Goal: Task Accomplishment & Management: Use online tool/utility

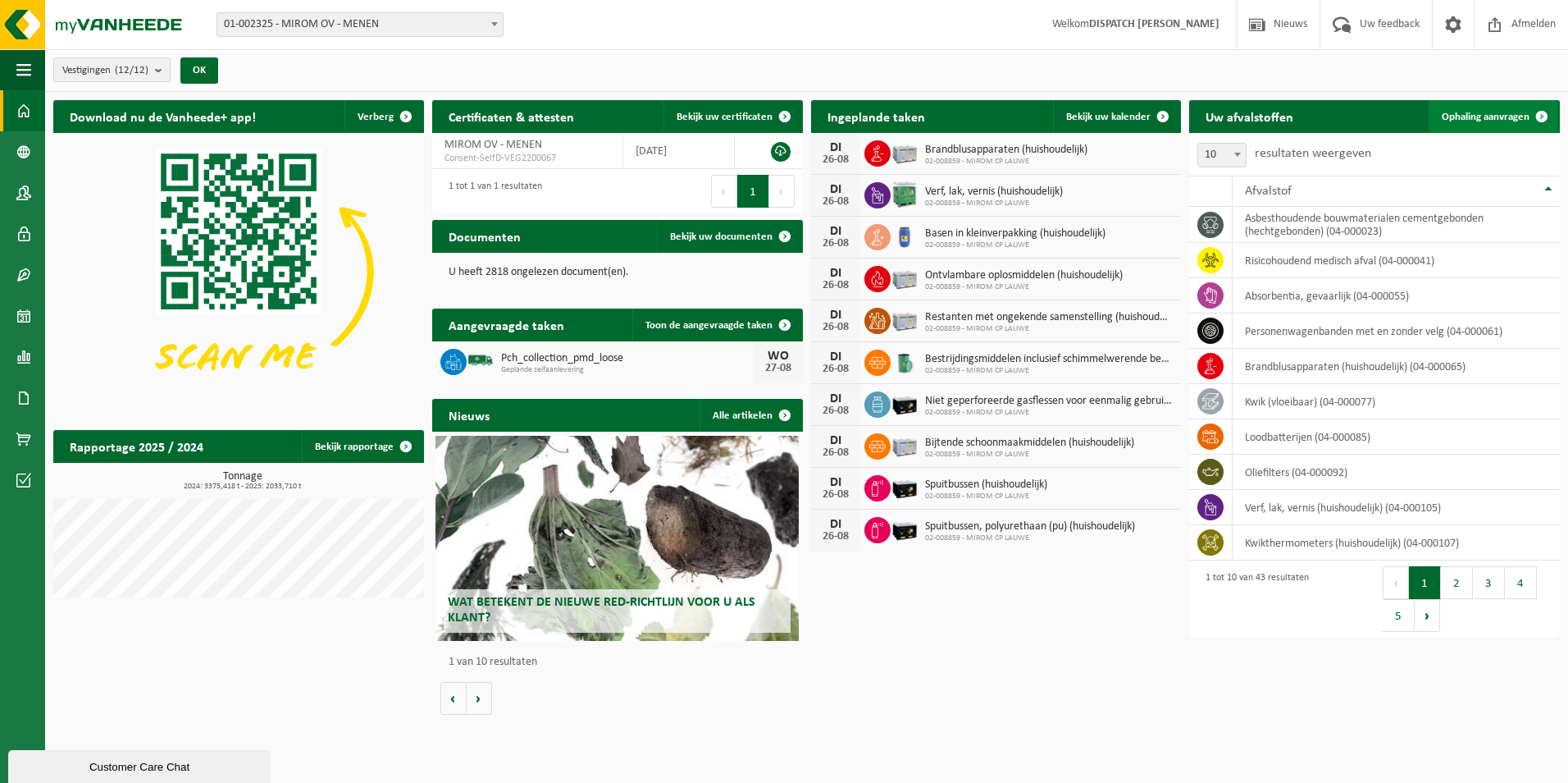
click at [1457, 118] on span "Ophaling aanvragen" at bounding box center [1485, 116] width 87 height 11
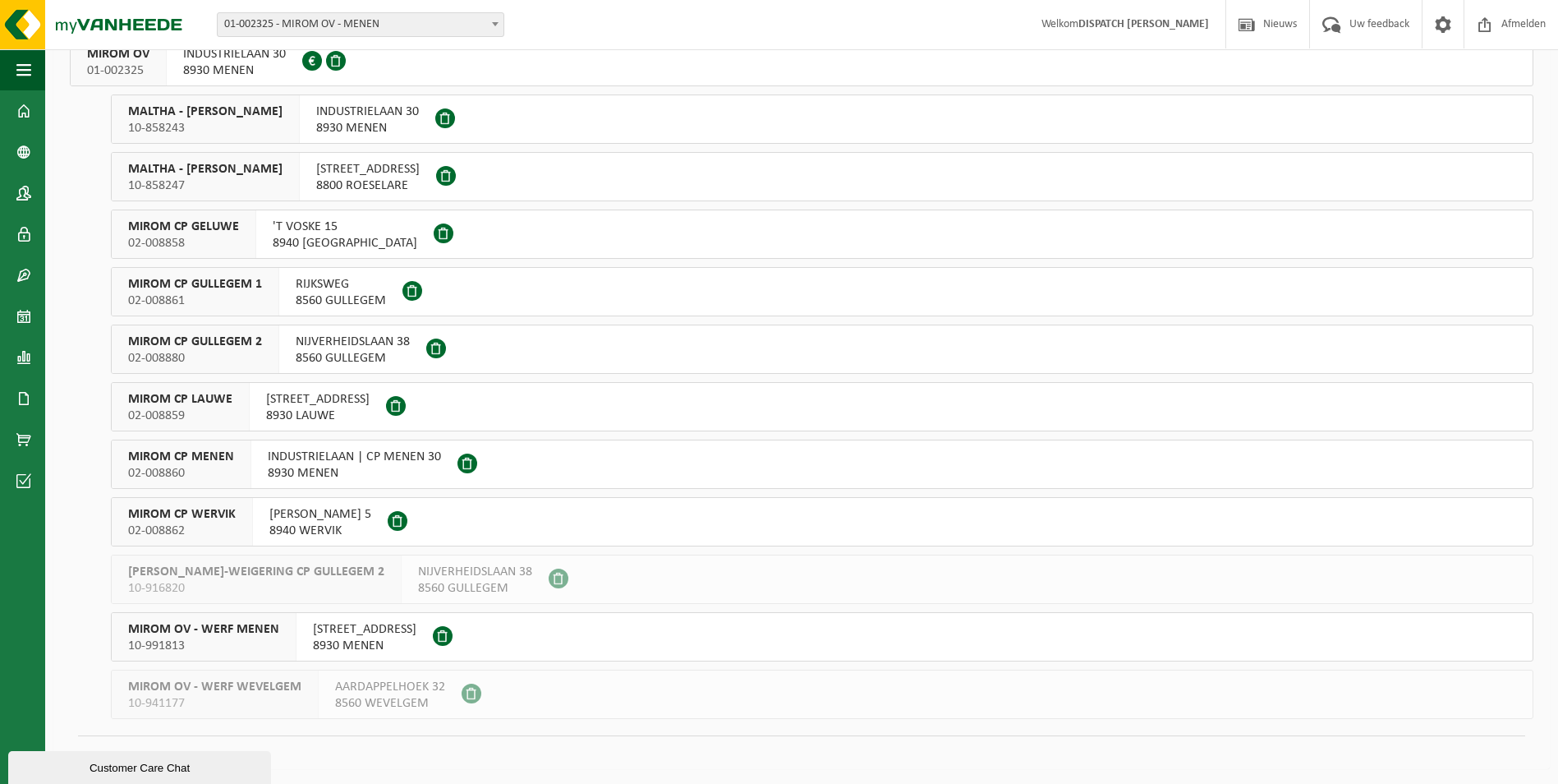
scroll to position [125, 0]
click at [212, 339] on span "MIROM CP GULLEGEM 2" at bounding box center [195, 340] width 134 height 17
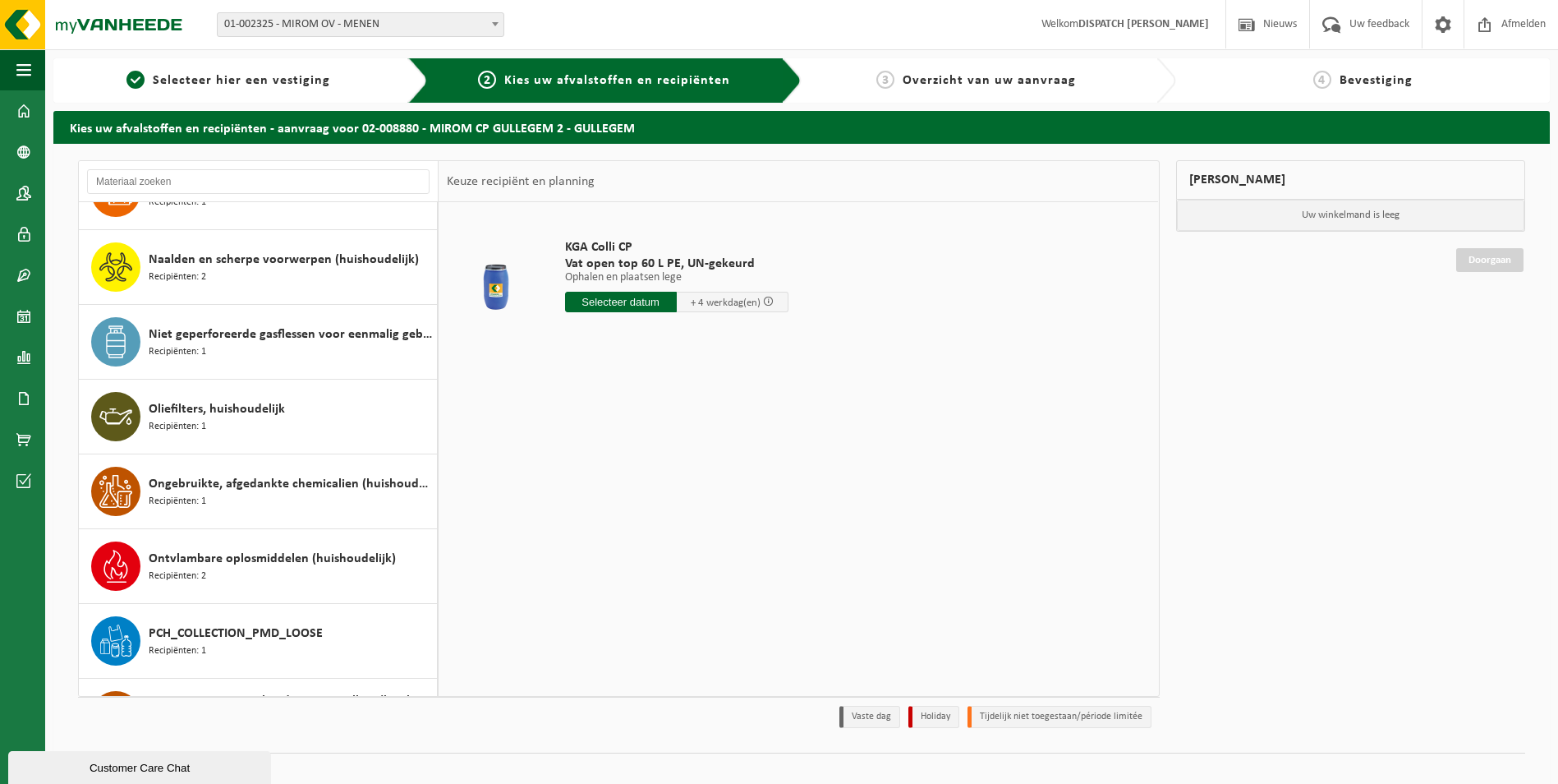
scroll to position [1068, 0]
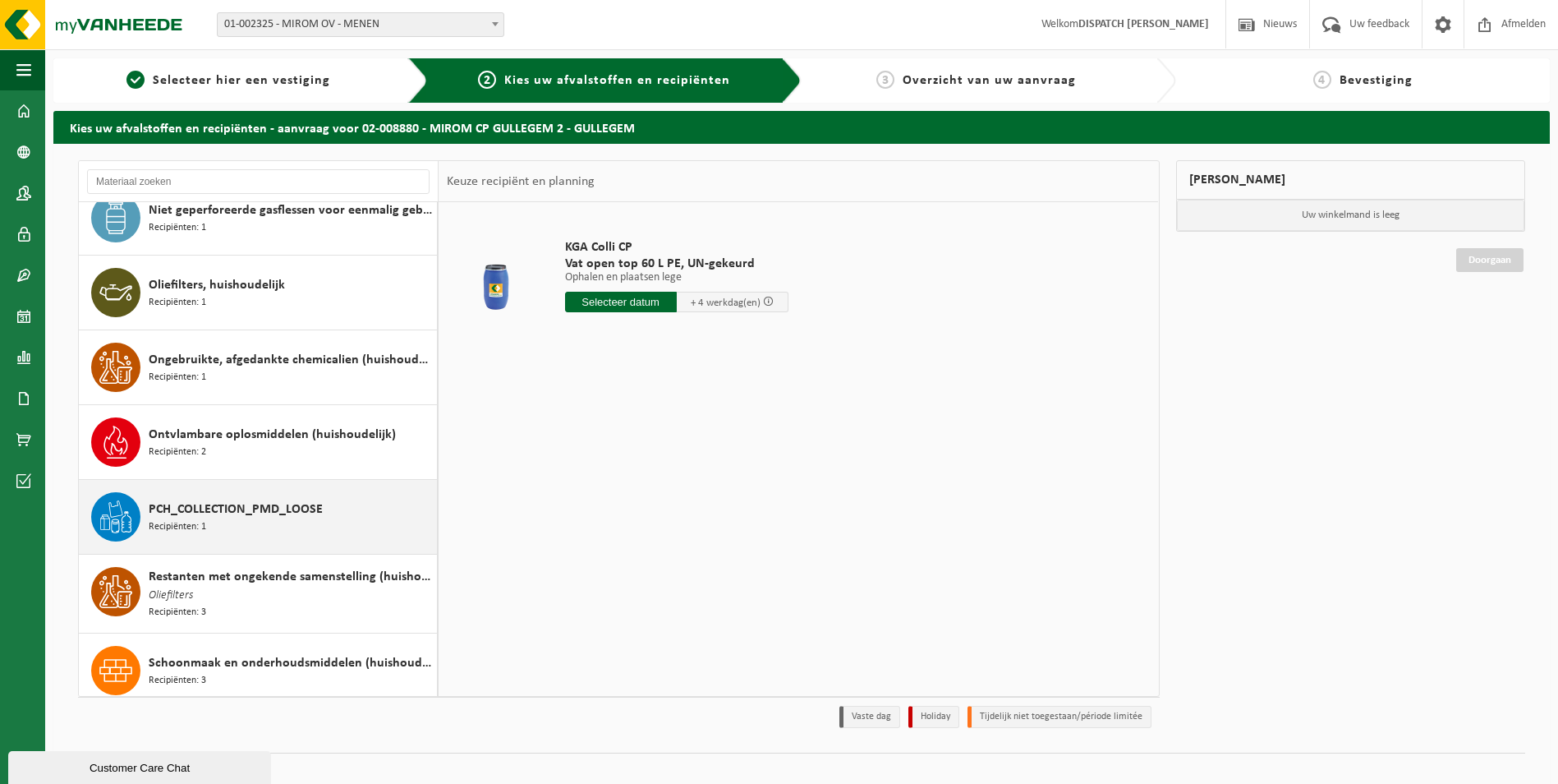
click at [208, 520] on div "PCH_COLLECTION_PMD_LOOSE Recipiënten: 1" at bounding box center [290, 517] width 284 height 49
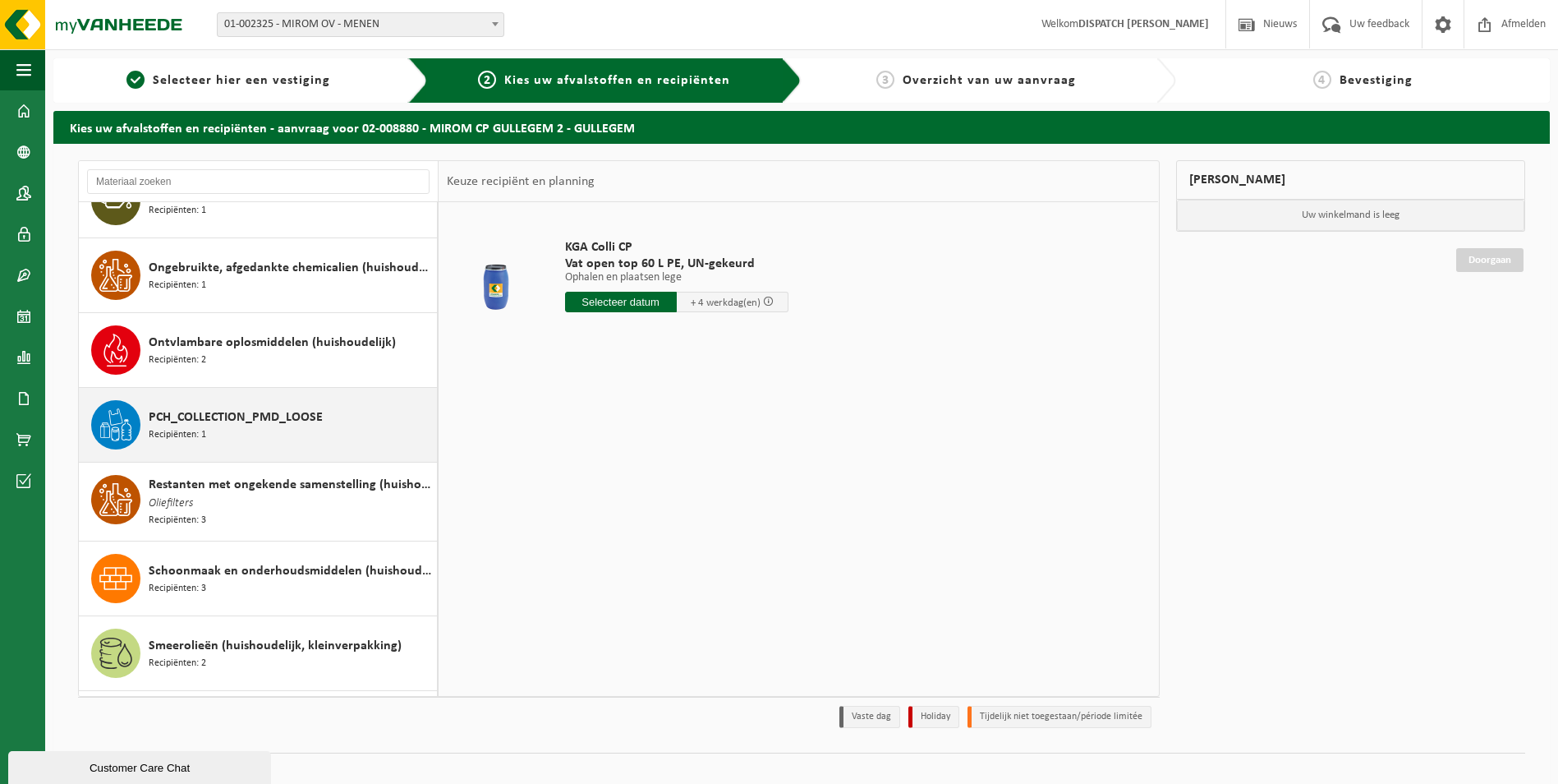
click at [208, 520] on div "Absorbentia, gevaarlijk Recipiënten: 1 Analoge röntgenfoto’s en nitraatfilms (h…" at bounding box center [259, 449] width 360 height 494
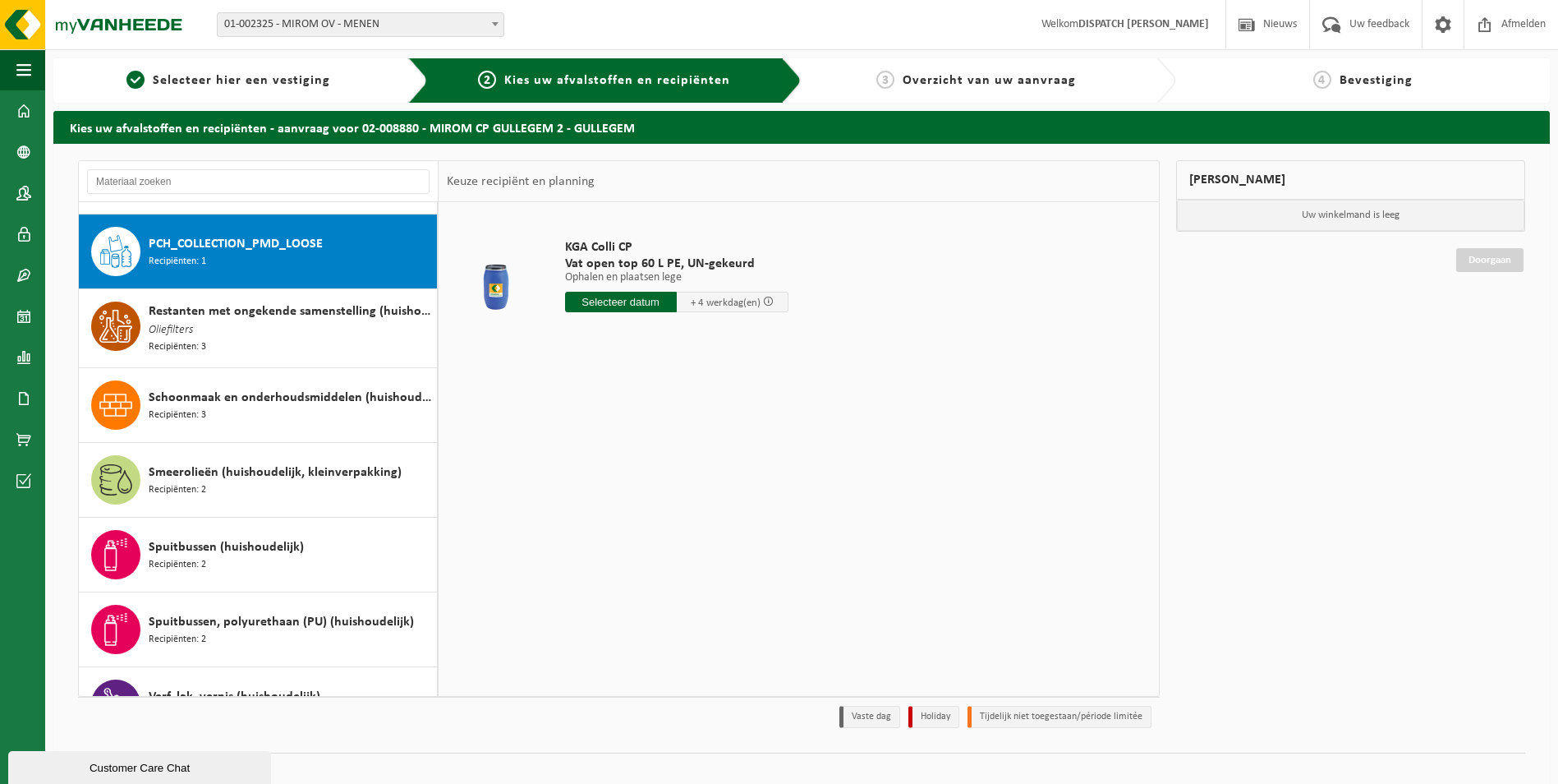
scroll to position [1346, 0]
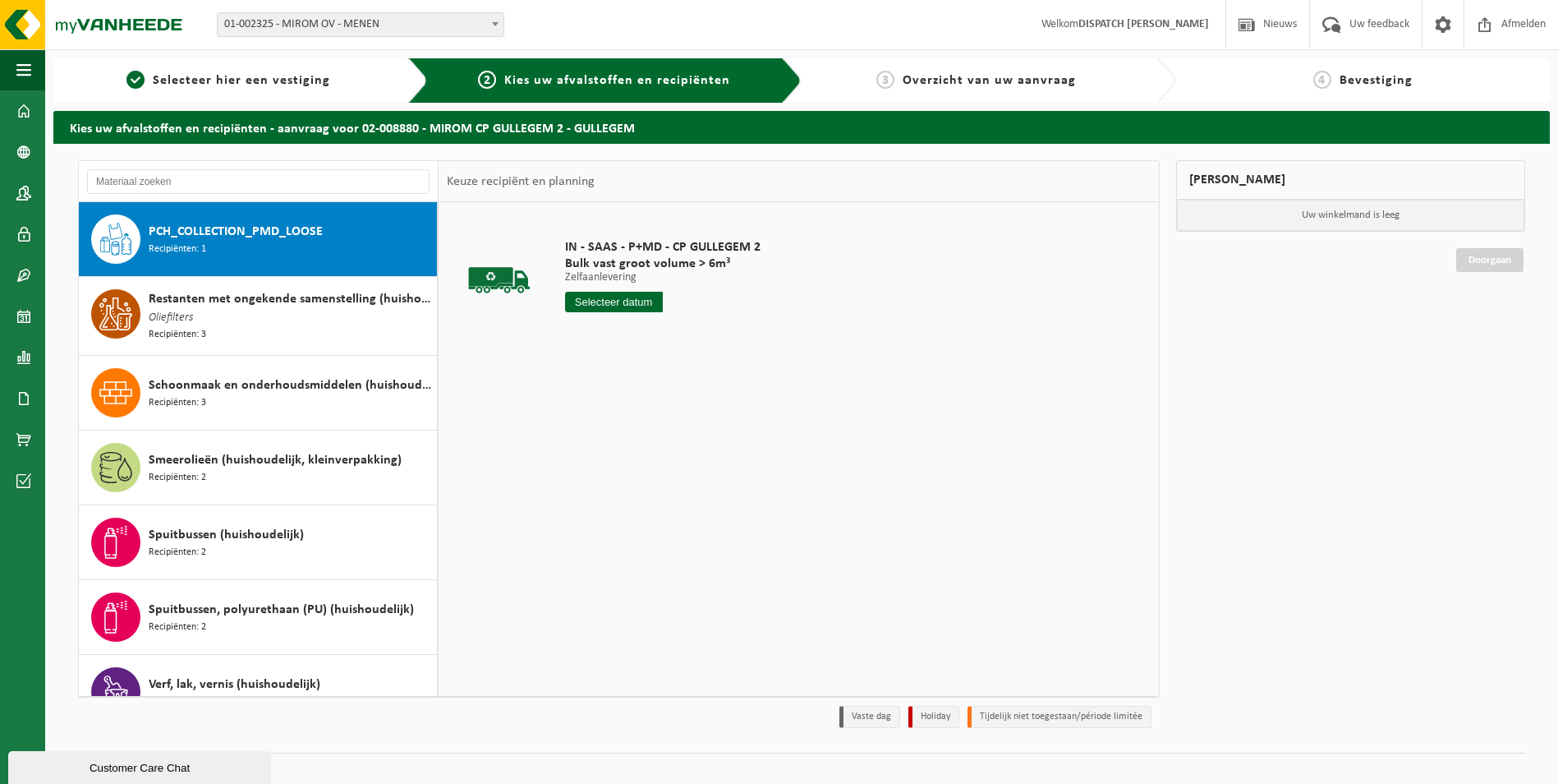
click at [198, 237] on span "PCH_COLLECTION_PMD_LOOSE" at bounding box center [235, 232] width 174 height 20
click at [592, 303] on input "text" at bounding box center [613, 302] width 97 height 21
click at [641, 502] on div "27" at bounding box center [637, 501] width 29 height 27
type input "Van 2025-08-27"
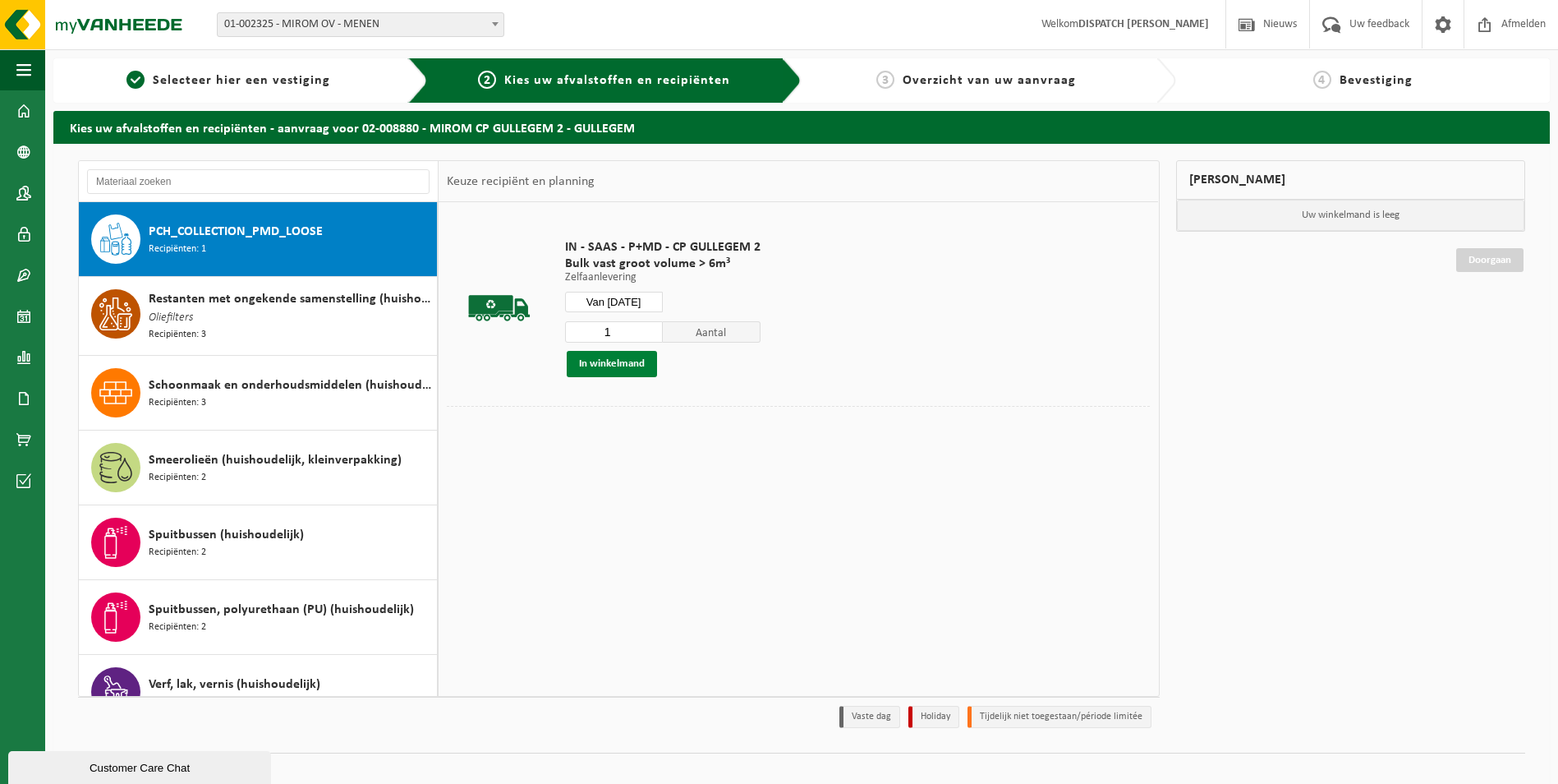
click at [613, 361] on button "In winkelmand" at bounding box center [612, 364] width 90 height 27
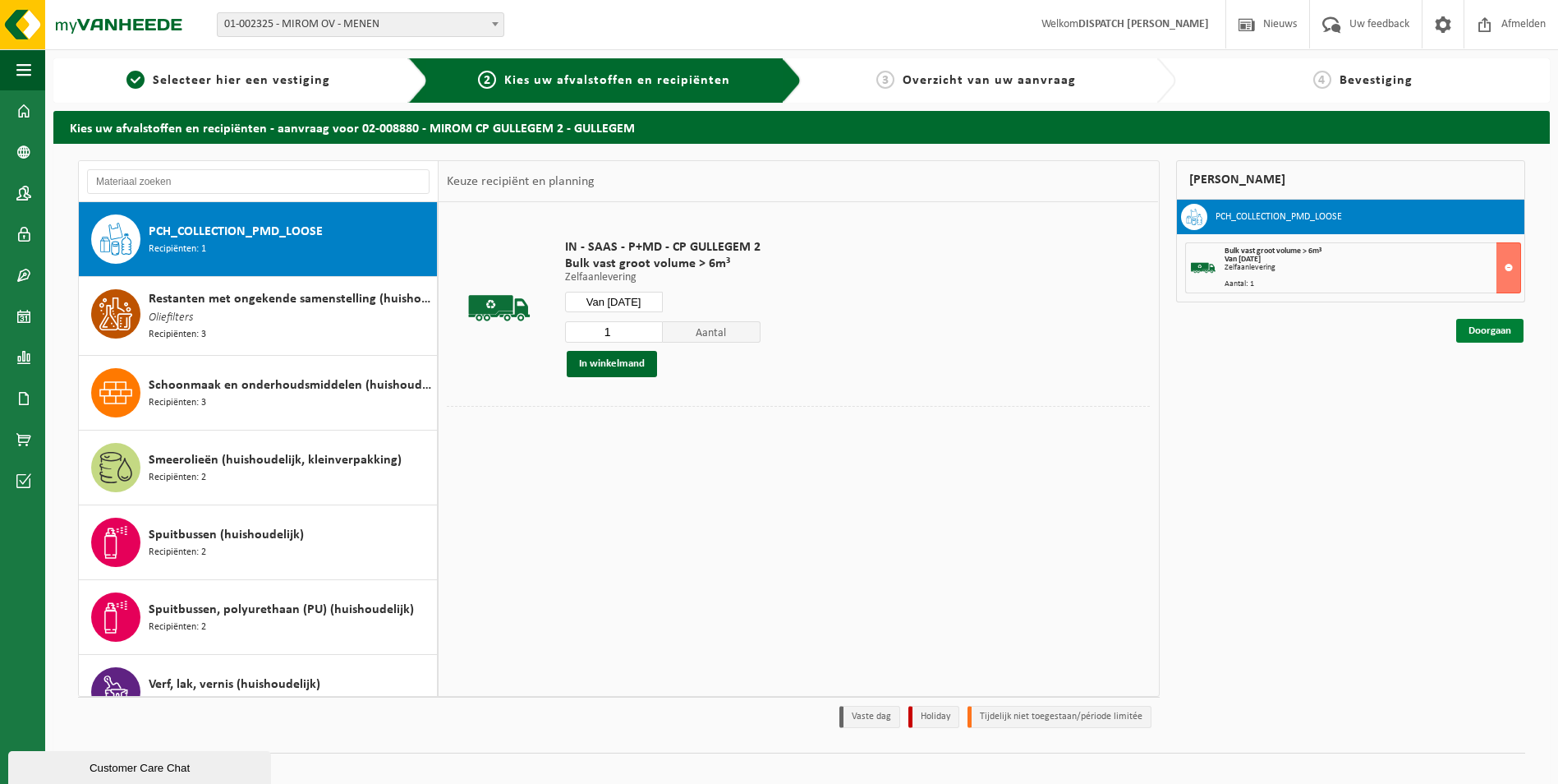
click at [1484, 327] on link "Doorgaan" at bounding box center [1490, 331] width 67 height 24
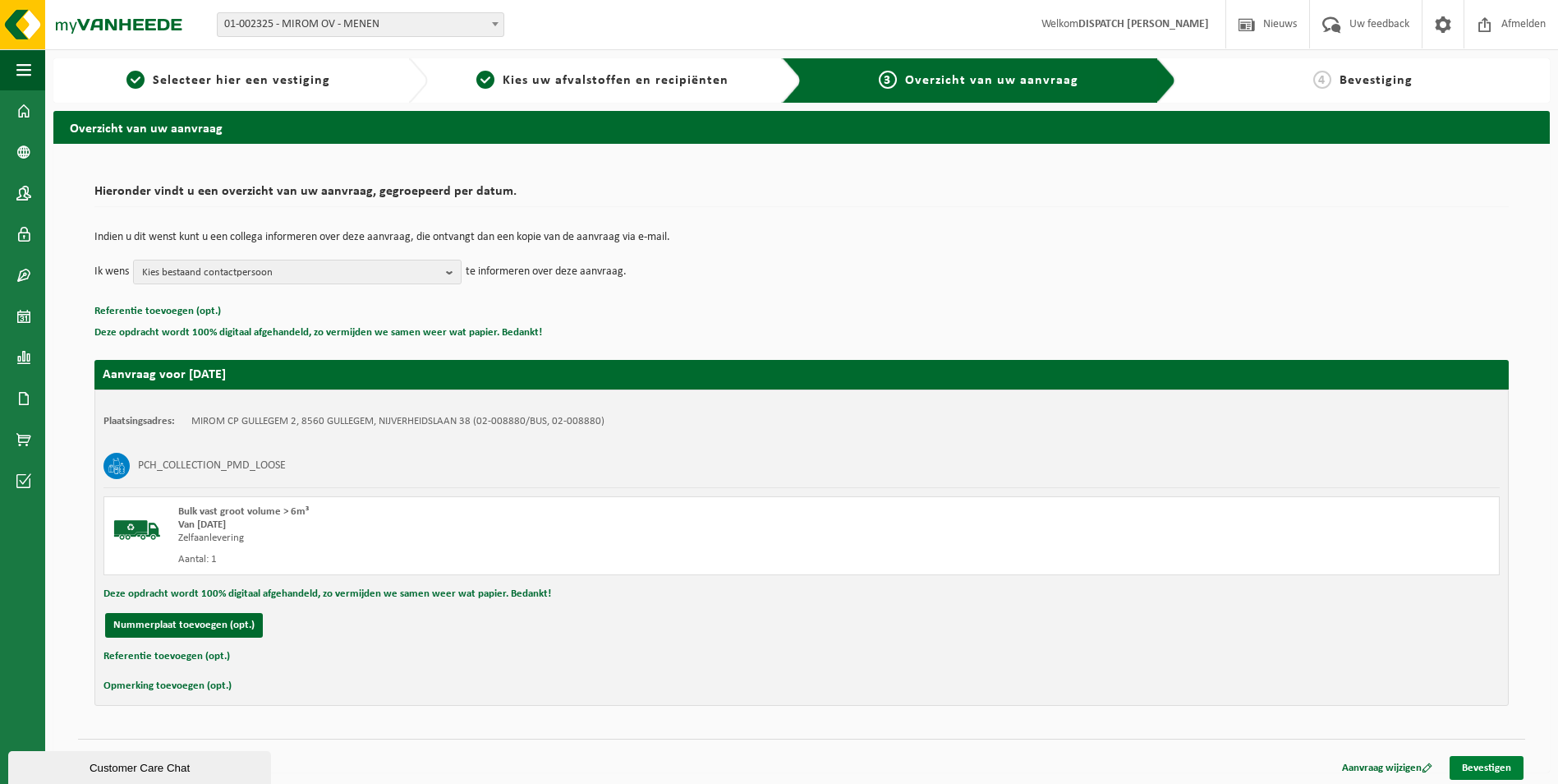
click at [1476, 765] on link "Bevestigen" at bounding box center [1486, 767] width 74 height 24
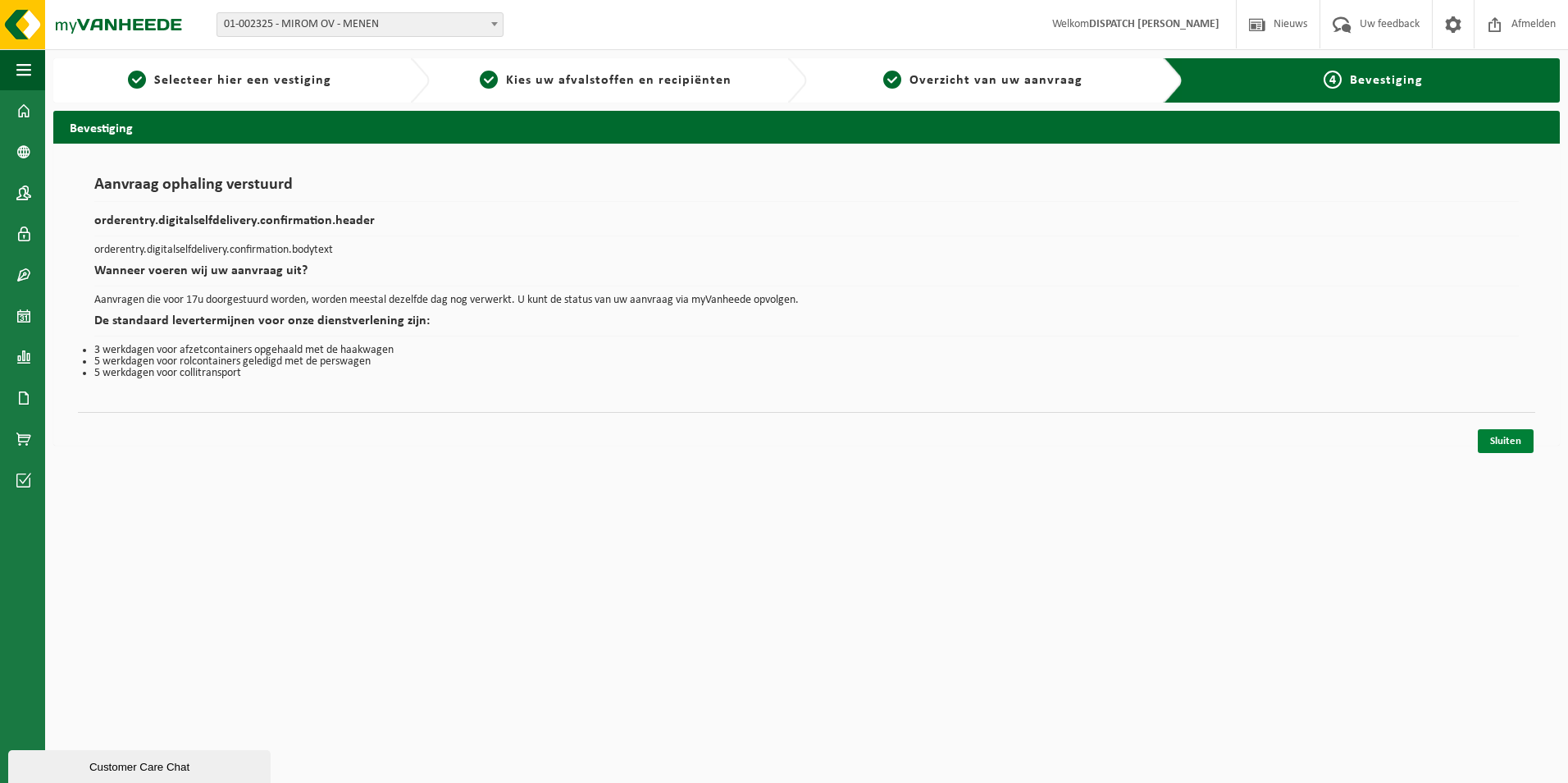
click at [1501, 444] on link "Sluiten" at bounding box center [1506, 441] width 56 height 24
